Goal: Task Accomplishment & Management: Use online tool/utility

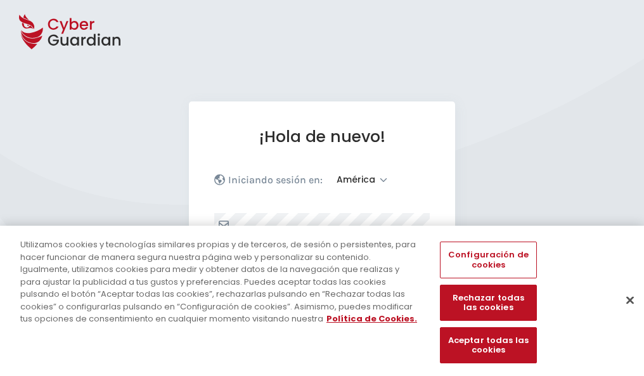
select select "América"
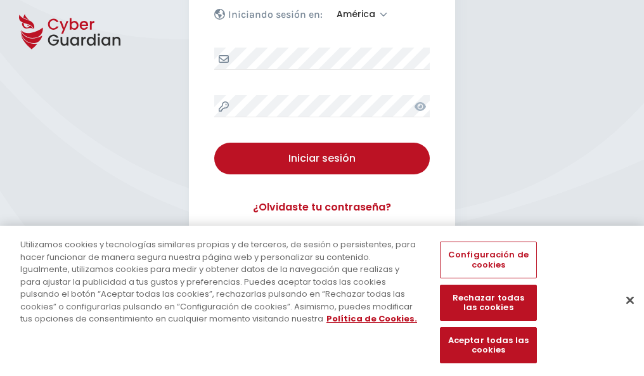
click at [623, 313] on button "Cerrar" at bounding box center [630, 300] width 28 height 28
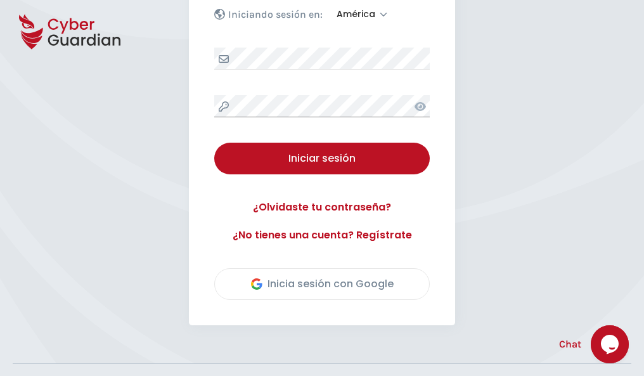
scroll to position [288, 0]
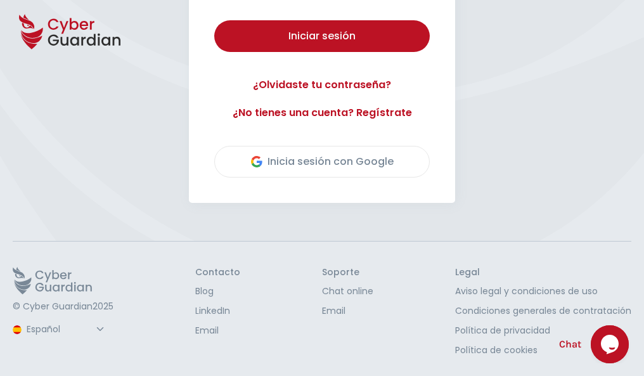
click at [214, 20] on button "Iniciar sesión" at bounding box center [321, 36] width 215 height 32
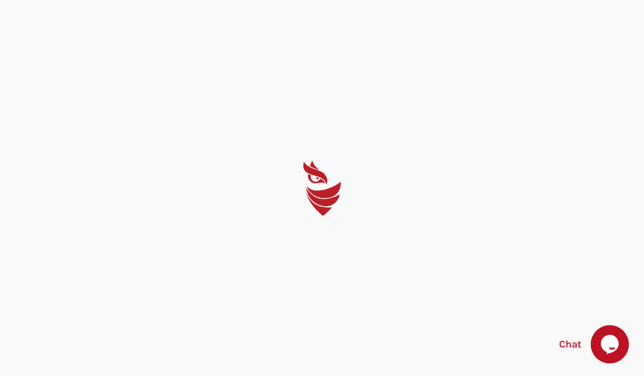
scroll to position [0, 0]
select select "English"
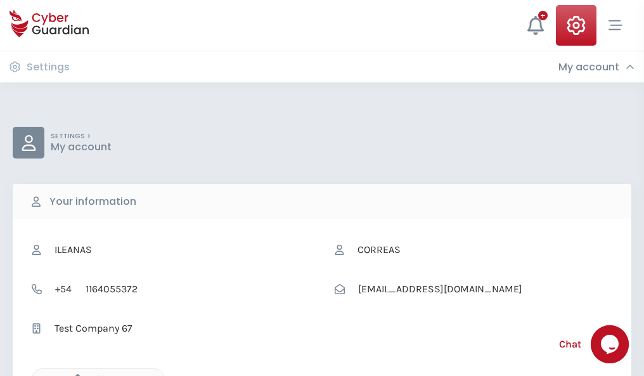
click at [74, 374] on icon "button" at bounding box center [74, 379] width 11 height 11
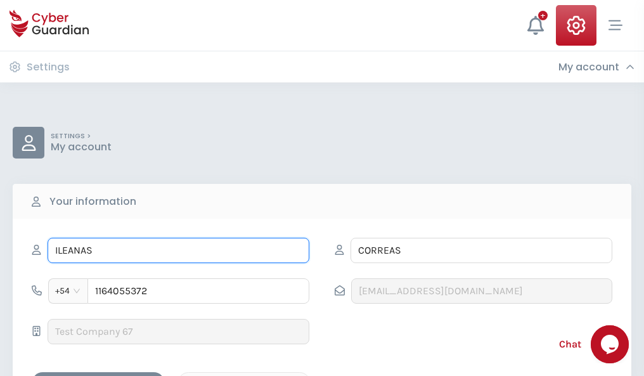
click at [178, 250] on input "ILEANAS" at bounding box center [179, 250] width 262 height 25
type input "I"
type input "Concepción"
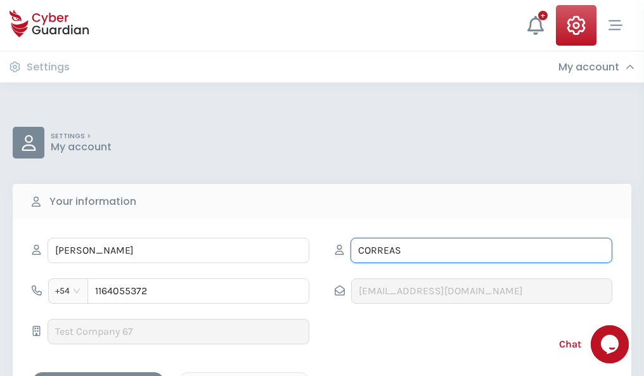
click at [481, 250] on input "CORREAS" at bounding box center [481, 250] width 262 height 25
type input "C"
type input "Vilaplana"
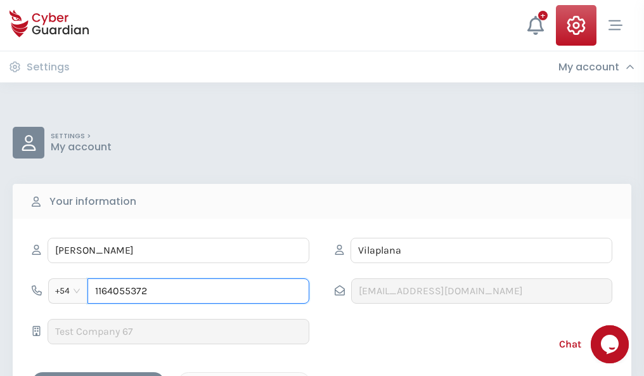
click at [198, 291] on input "1164055372" at bounding box center [198, 290] width 222 height 25
type input "1"
type input "4924288933"
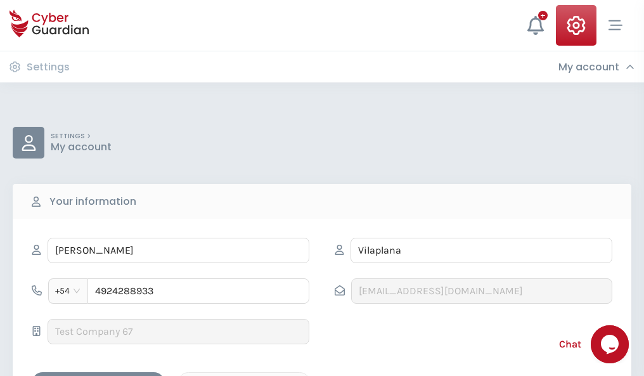
click at [244, 375] on div "Cancel" at bounding box center [243, 383] width 113 height 16
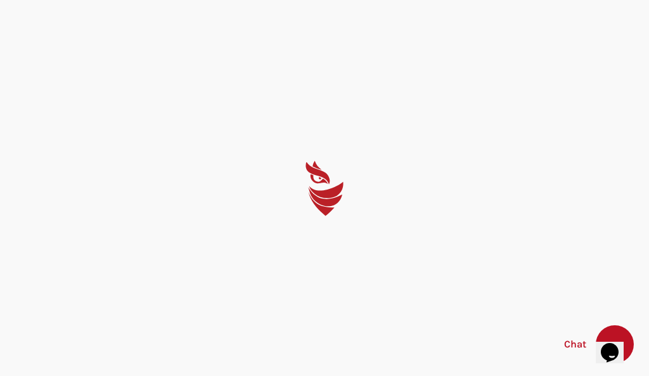
select select "English"
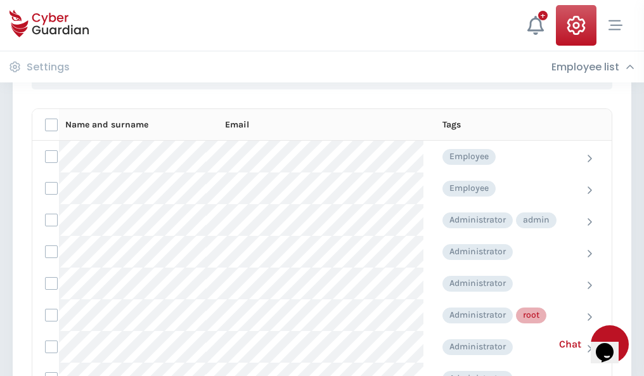
scroll to position [637, 0]
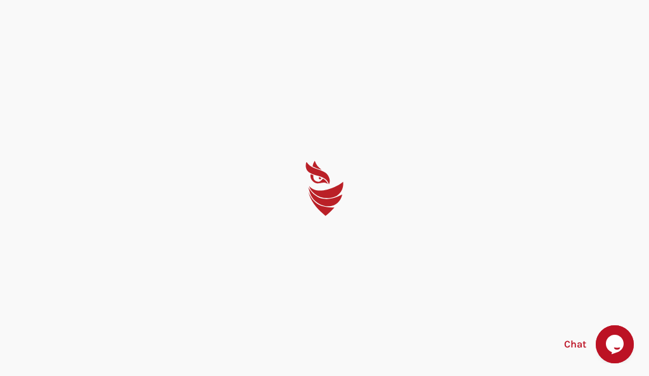
select select "English"
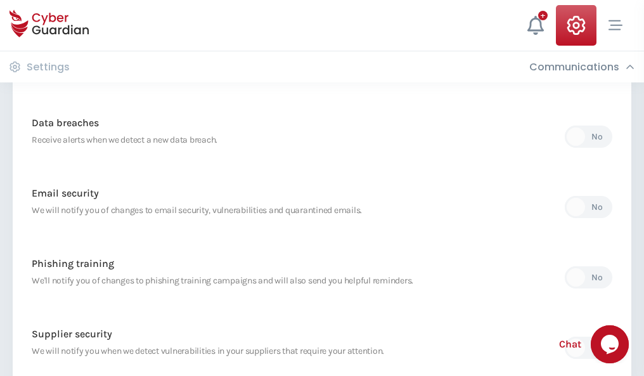
scroll to position [667, 0]
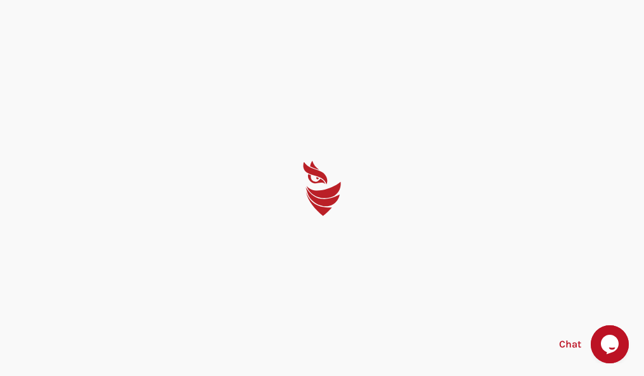
select select "English"
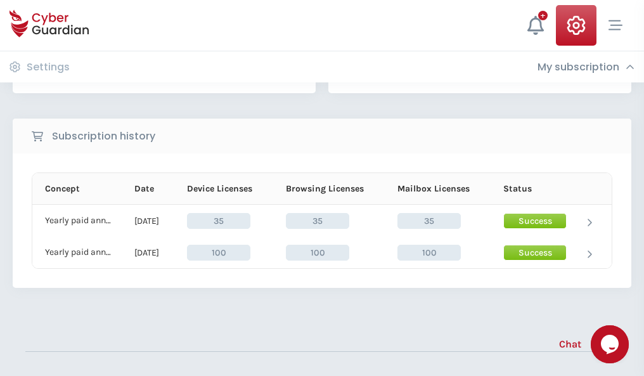
scroll to position [353, 0]
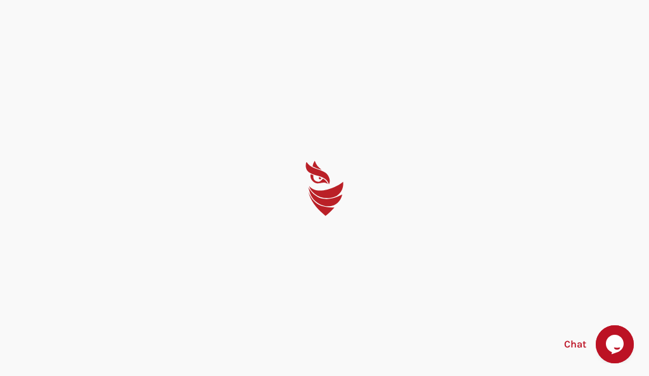
select select "English"
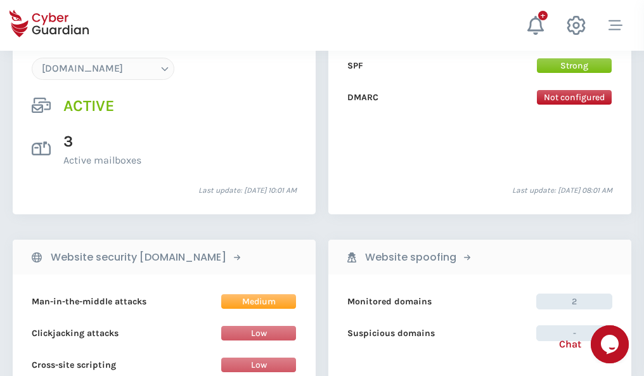
scroll to position [1349, 0]
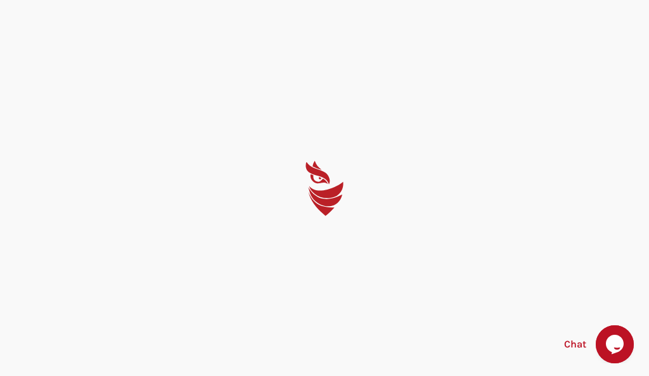
select select "English"
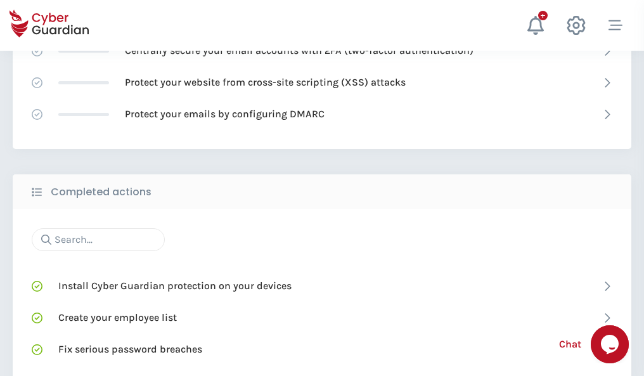
scroll to position [844, 0]
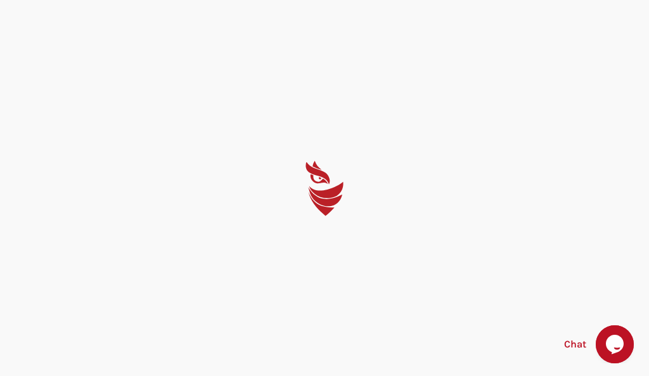
select select "English"
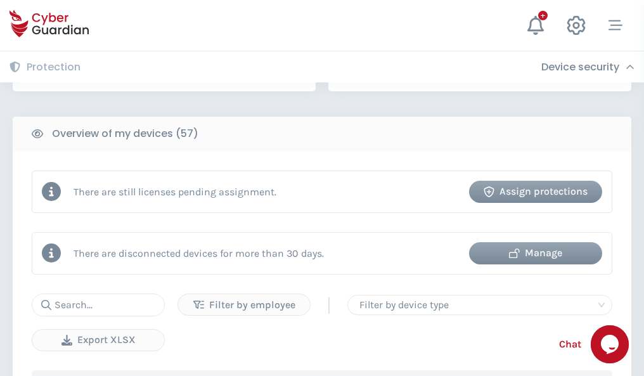
scroll to position [1227, 0]
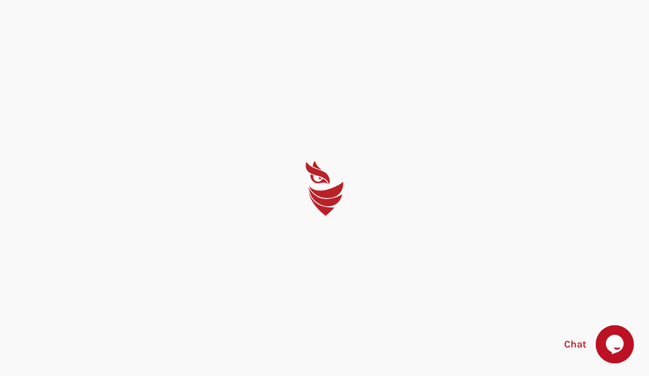
select select "English"
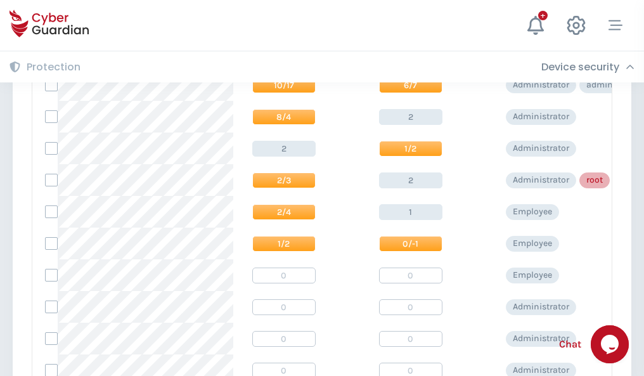
scroll to position [638, 0]
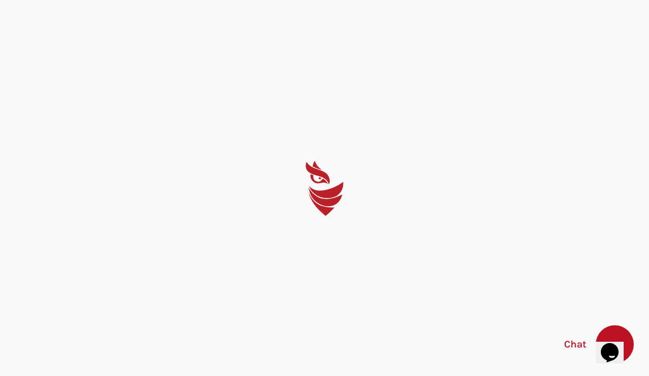
select select "English"
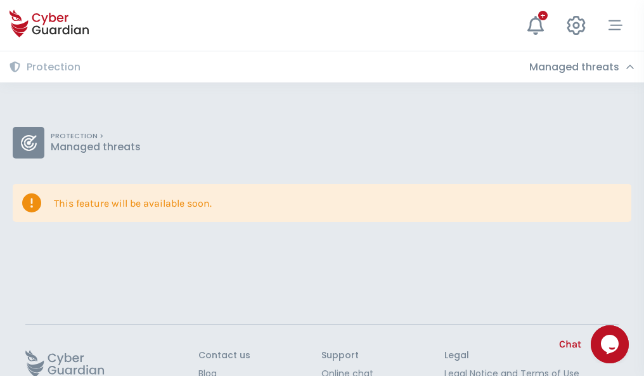
scroll to position [82, 0]
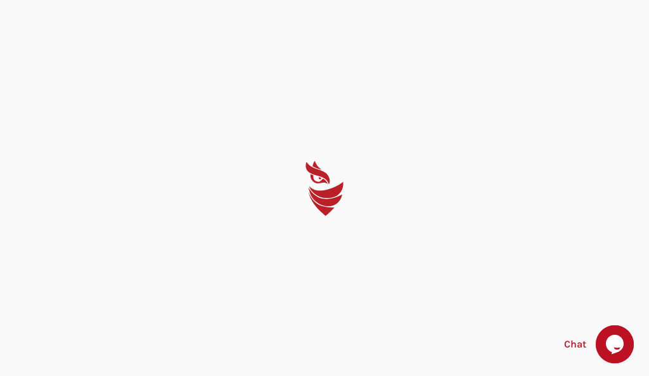
select select "English"
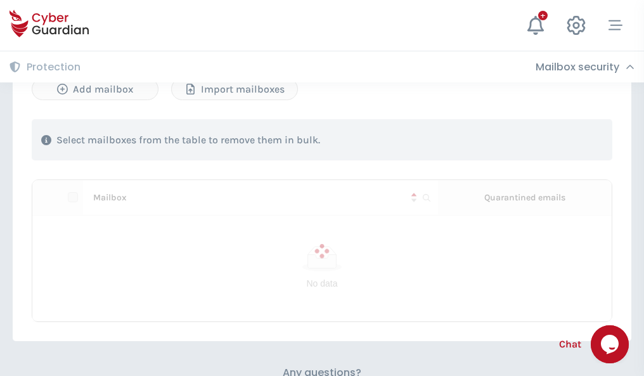
scroll to position [542, 0]
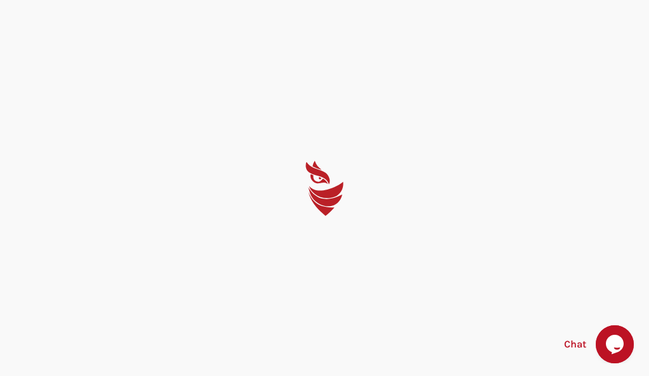
select select "English"
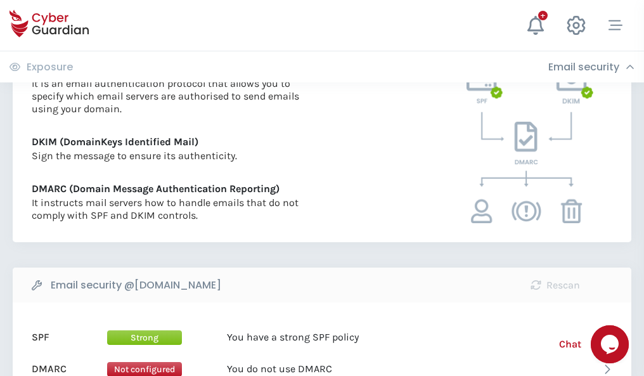
scroll to position [683, 0]
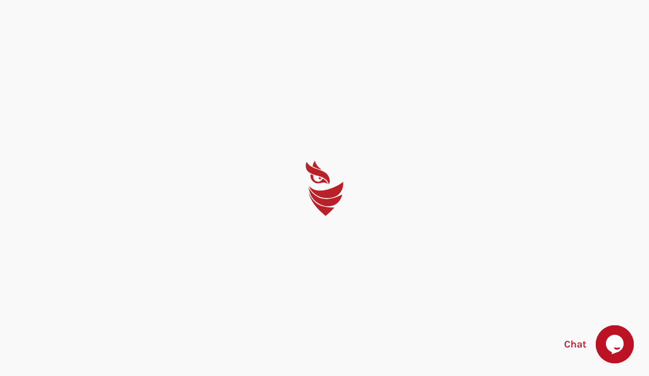
select select "English"
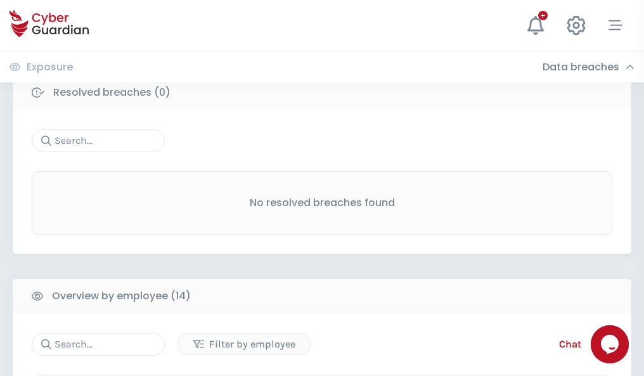
scroll to position [1144, 0]
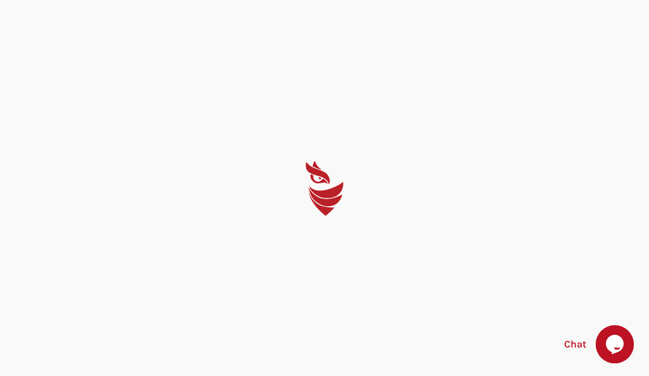
select select "English"
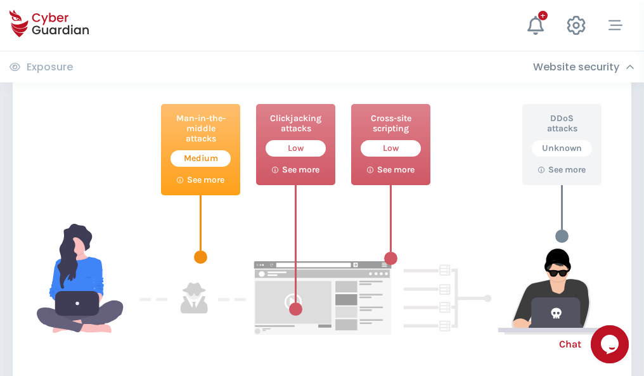
scroll to position [690, 0]
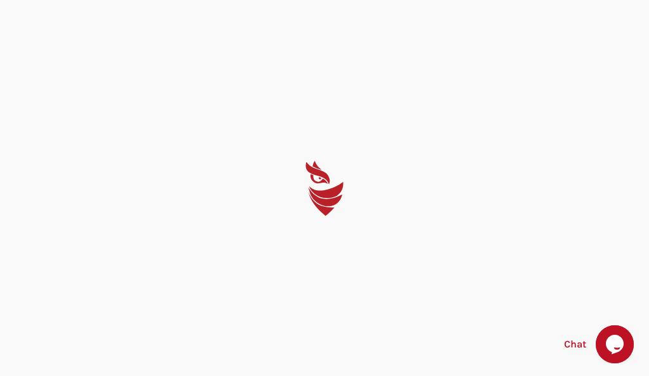
select select "English"
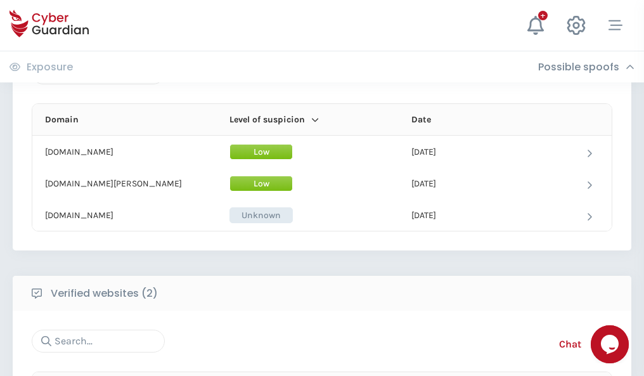
scroll to position [760, 0]
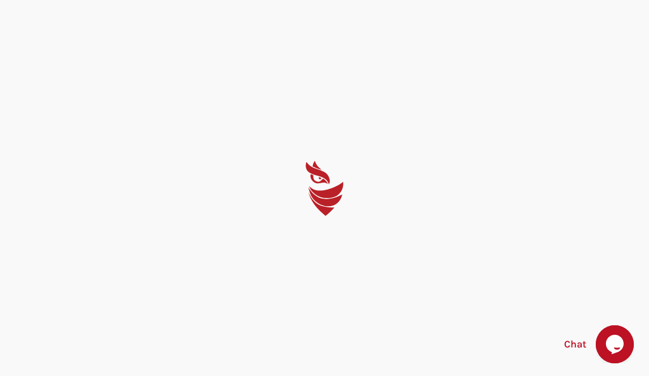
select select "English"
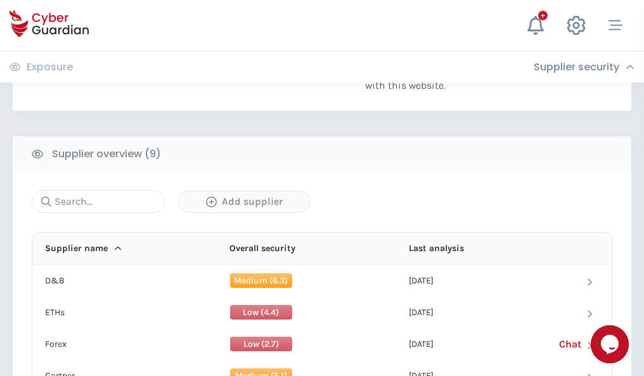
scroll to position [884, 0]
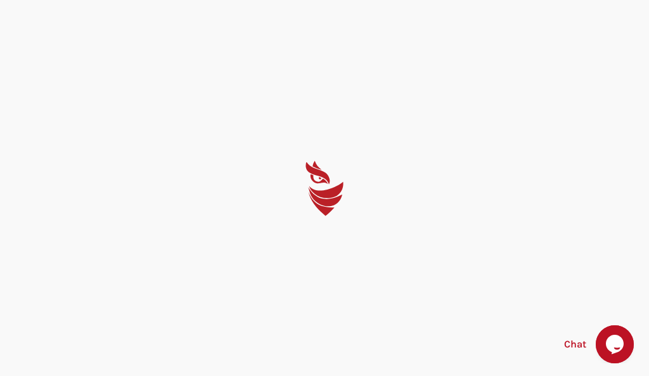
select select "English"
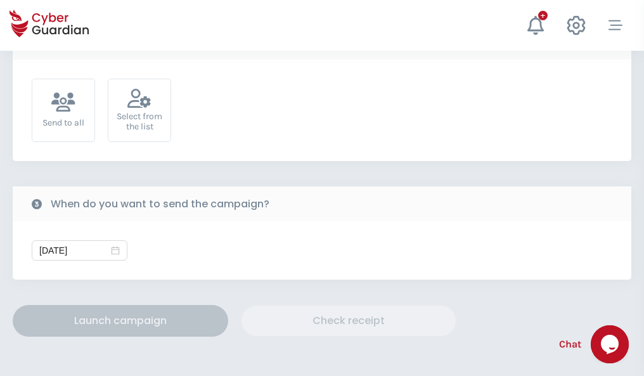
scroll to position [464, 0]
